Goal: Transaction & Acquisition: Purchase product/service

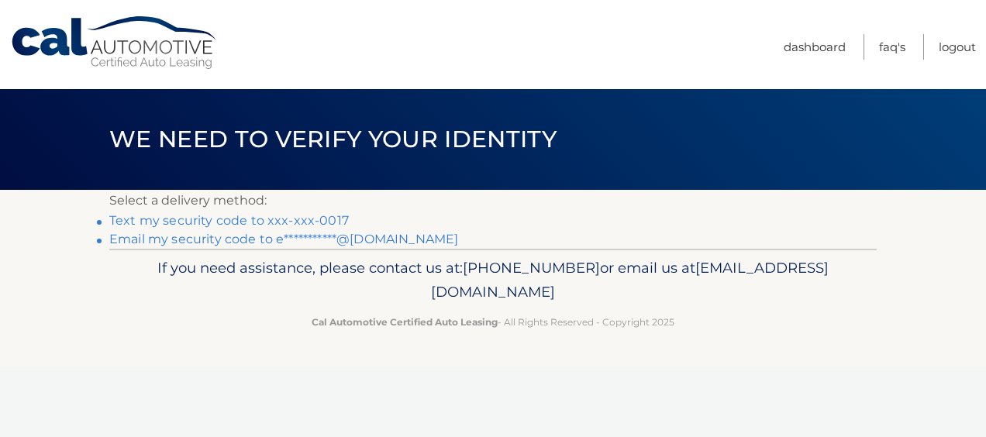
click at [326, 222] on link "Text my security code to xxx-xxx-0017" at bounding box center [228, 220] width 239 height 15
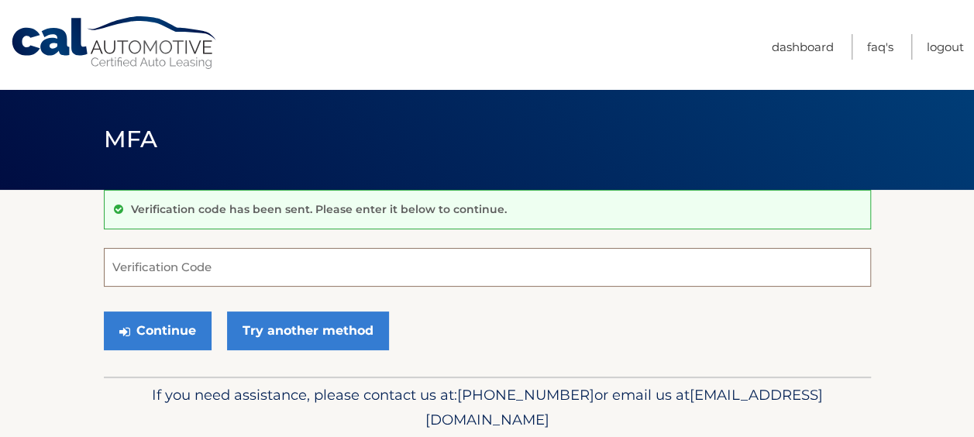
click at [341, 267] on input "Verification Code" at bounding box center [487, 267] width 767 height 39
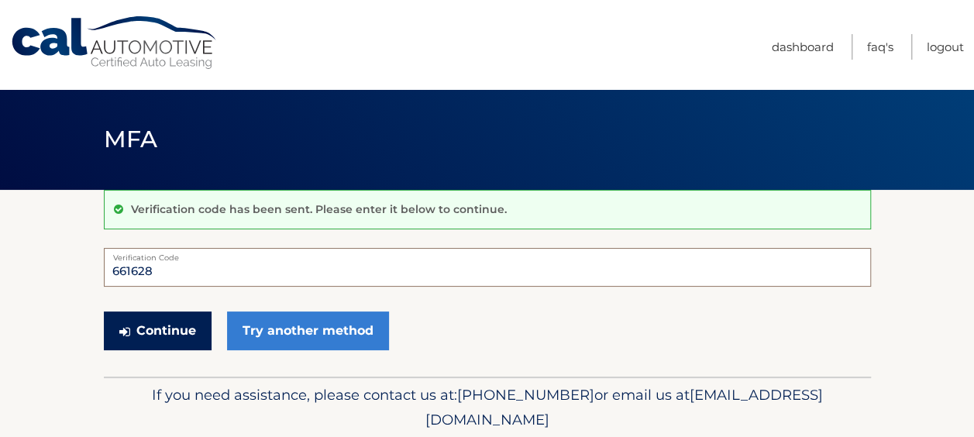
type input "661628"
click at [186, 333] on button "Continue" at bounding box center [158, 330] width 108 height 39
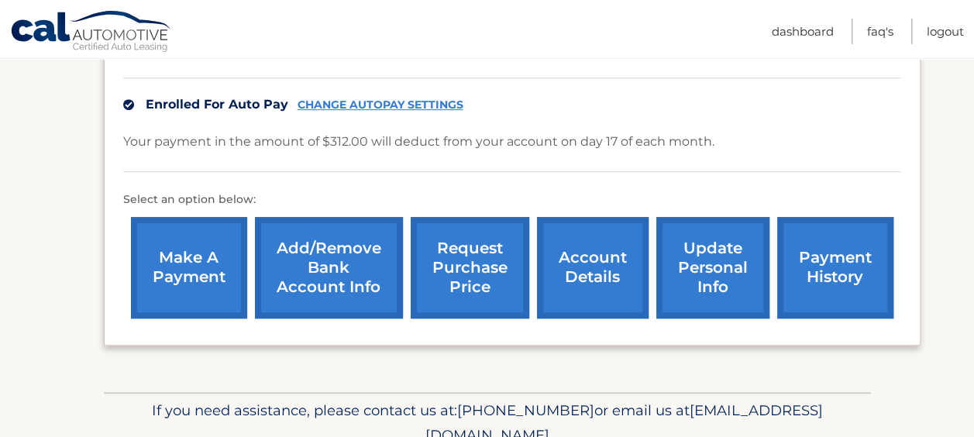
scroll to position [372, 0]
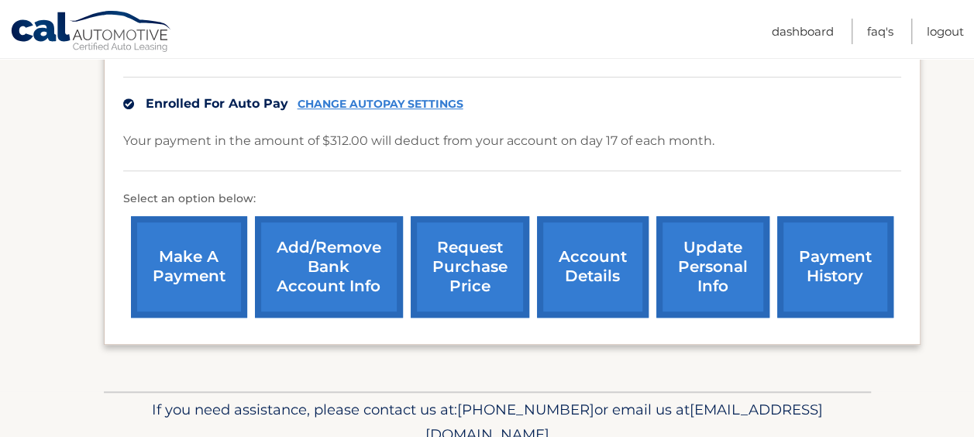
click at [187, 280] on link "make a payment" at bounding box center [189, 267] width 116 height 102
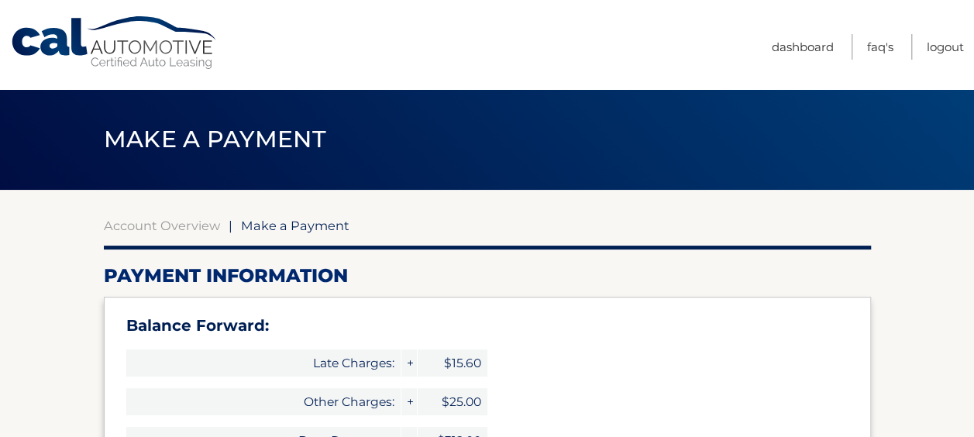
select select "MzQwMzRjYjMtNzZmYS00YzFjLTgzMWMtNTYxN2Q5MzVjZjkw"
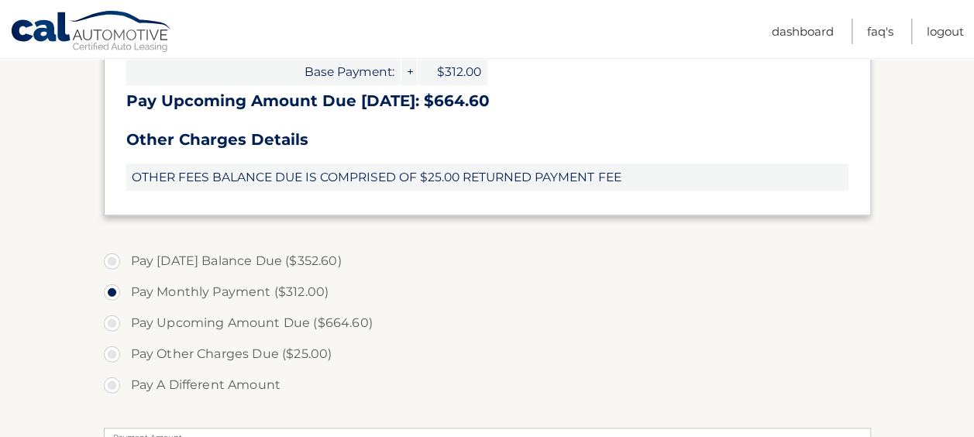
scroll to position [518, 0]
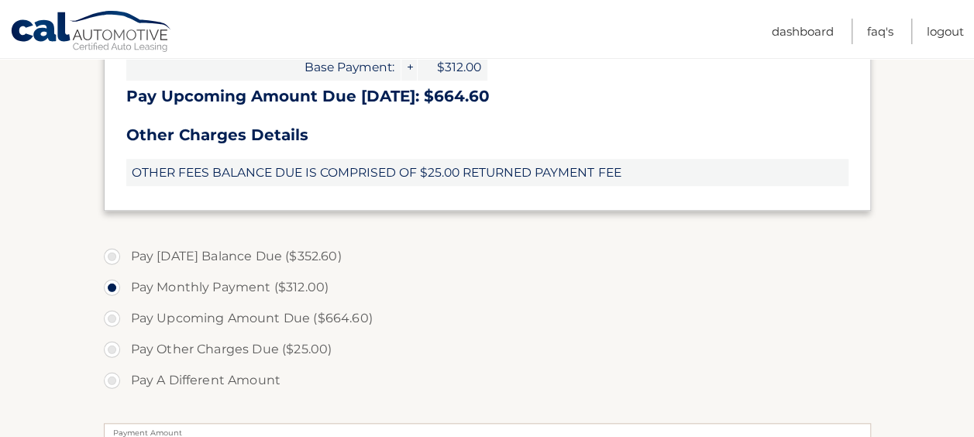
click at [300, 254] on label "Pay Today's Balance Due ($352.60)" at bounding box center [487, 256] width 767 height 31
click at [126, 254] on input "Pay Today's Balance Due ($352.60)" at bounding box center [117, 253] width 15 height 25
radio input "true"
type input "352.60"
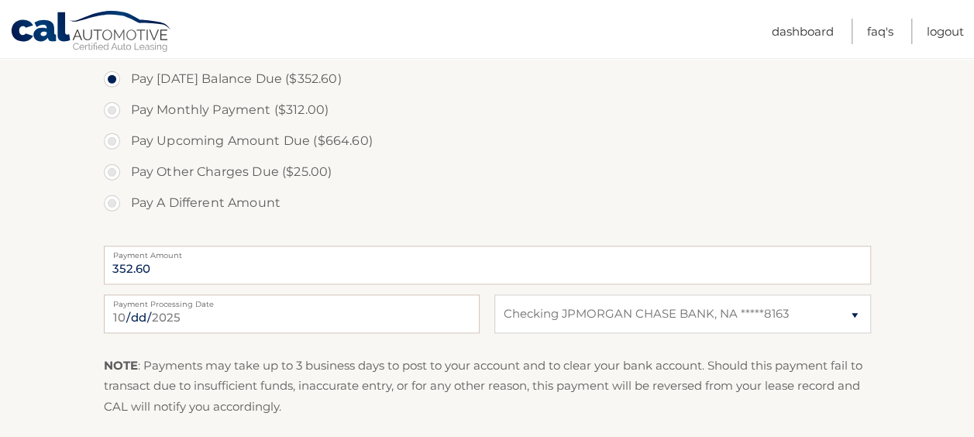
scroll to position [694, 0]
click at [347, 313] on input "2025-10-06" at bounding box center [292, 314] width 376 height 39
click at [578, 179] on label "Pay Other Charges Due ($25.00)" at bounding box center [487, 172] width 767 height 31
click at [126, 179] on input "Pay Other Charges Due ($25.00)" at bounding box center [117, 169] width 15 height 25
radio input "true"
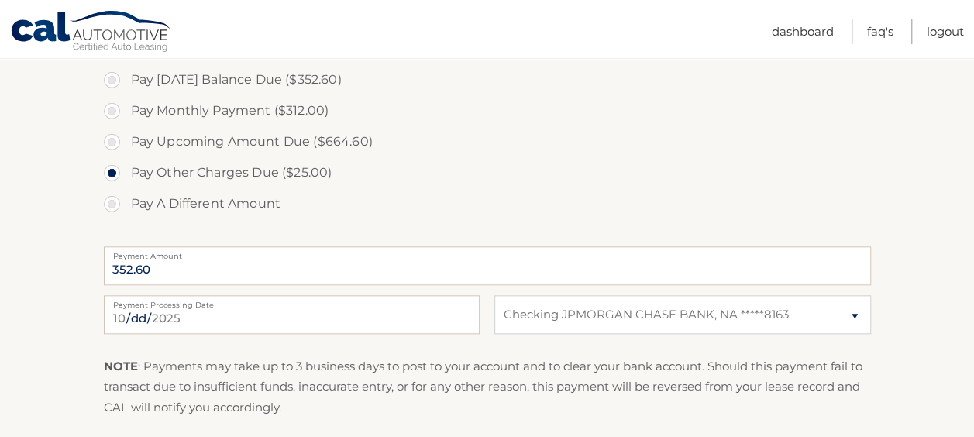
type input "25.00"
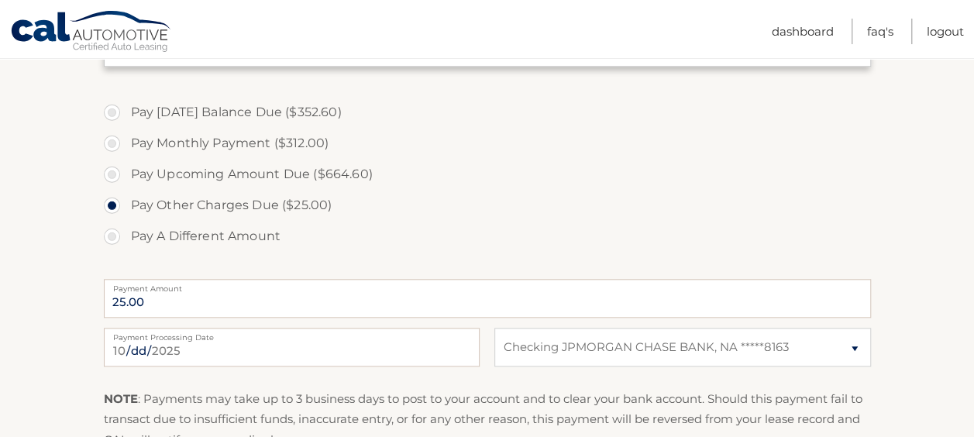
scroll to position [662, 0]
click at [347, 168] on label "Pay Upcoming Amount Due ($664.60)" at bounding box center [487, 174] width 767 height 31
click at [126, 168] on input "Pay Upcoming Amount Due ($664.60)" at bounding box center [117, 171] width 15 height 25
radio input "true"
type input "664.60"
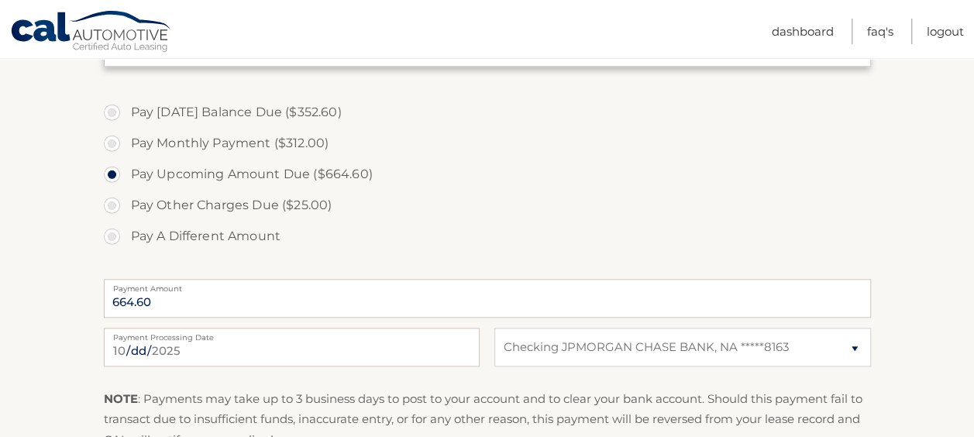
click at [322, 346] on input "2025-10-06" at bounding box center [292, 347] width 376 height 39
type input "2025-10-17"
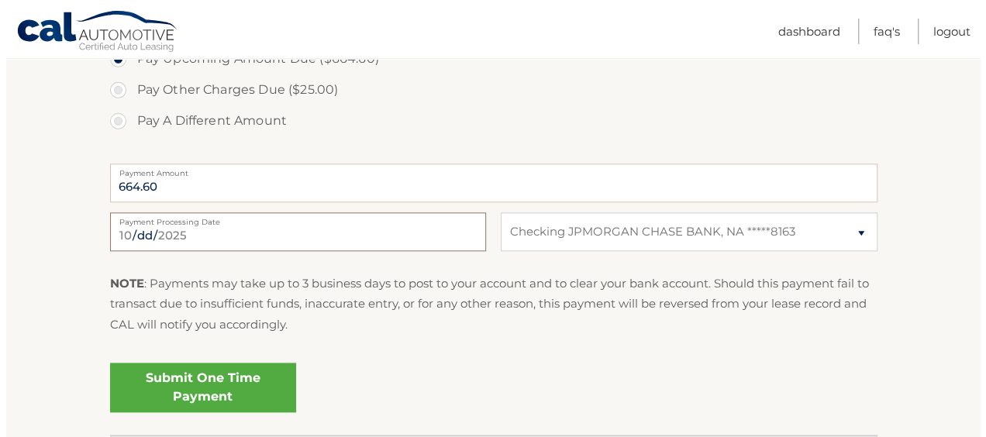
scroll to position [776, 0]
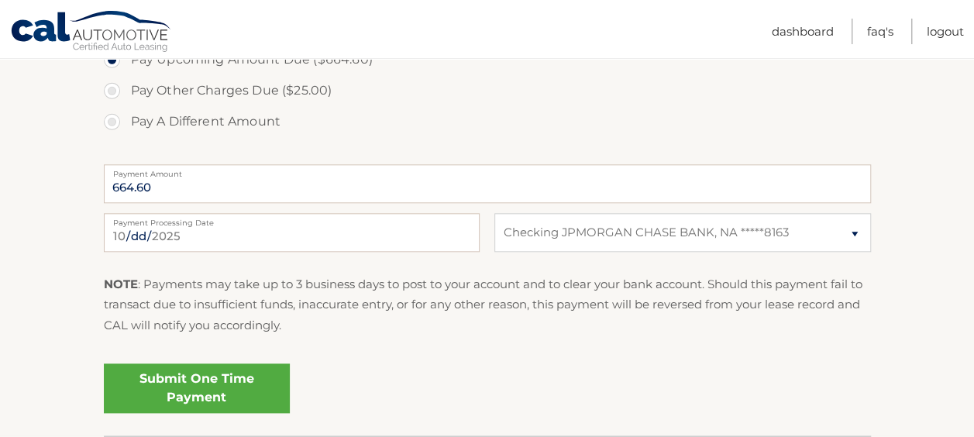
click at [186, 373] on link "Submit One Time Payment" at bounding box center [197, 388] width 186 height 50
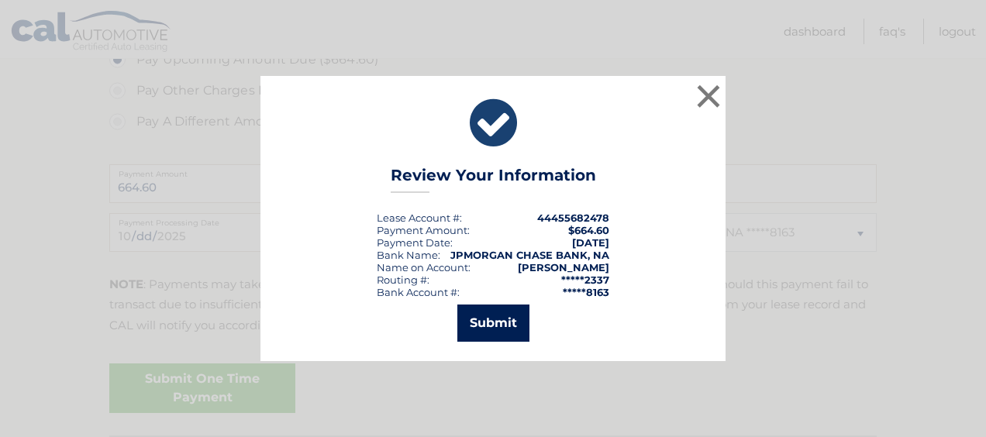
click at [487, 325] on button "Submit" at bounding box center [493, 323] width 72 height 37
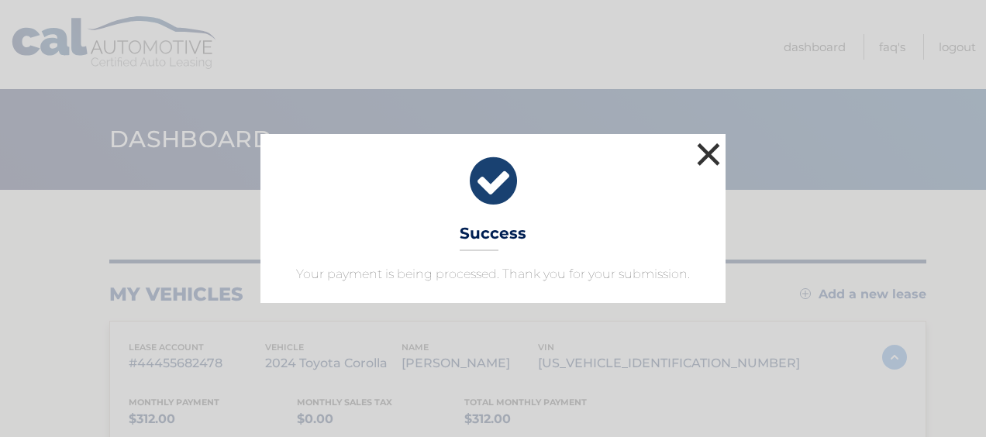
click at [700, 152] on button "×" at bounding box center [708, 154] width 31 height 31
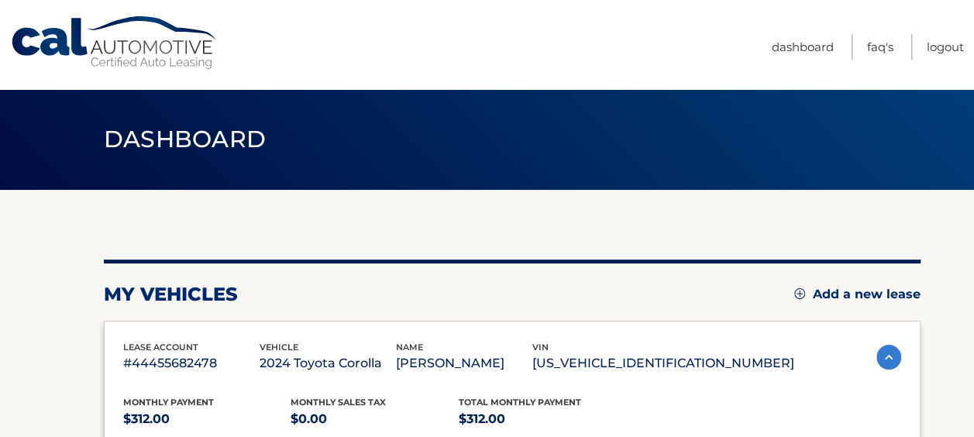
click at [950, 35] on link "Logout" at bounding box center [945, 47] width 37 height 26
